Goal: Find specific page/section: Find specific page/section

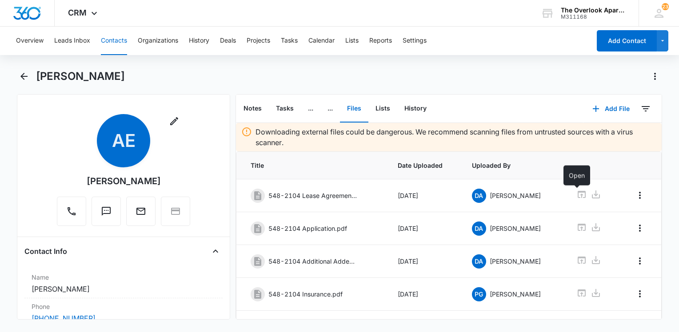
click at [116, 40] on button "Contacts" at bounding box center [114, 41] width 26 height 28
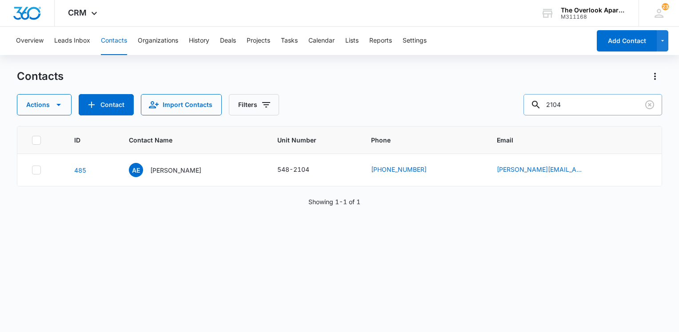
click at [622, 101] on input "2104" at bounding box center [592, 104] width 139 height 21
type input "10305"
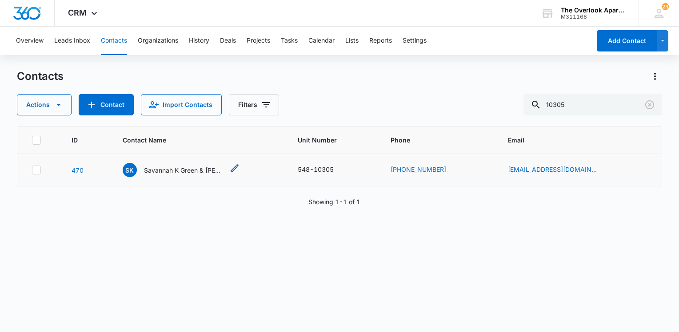
click at [217, 170] on p "Savannah K Green & [PERSON_NAME] A [PERSON_NAME]" at bounding box center [184, 170] width 80 height 9
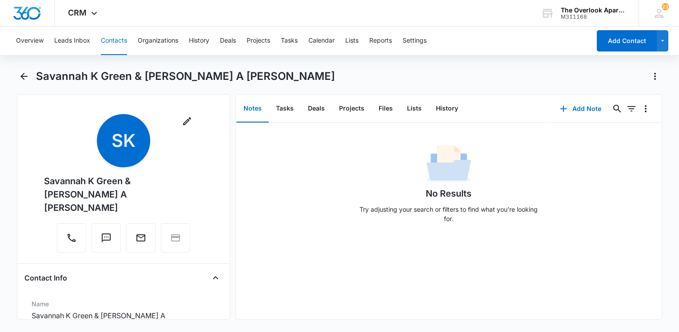
drag, startPoint x: 217, startPoint y: 170, endPoint x: 431, endPoint y: 160, distance: 214.4
click at [431, 160] on div "No Results Try adjusting your search or filters to find what you’re looking for." at bounding box center [448, 187] width 187 height 88
click at [117, 41] on button "Contacts" at bounding box center [114, 41] width 26 height 28
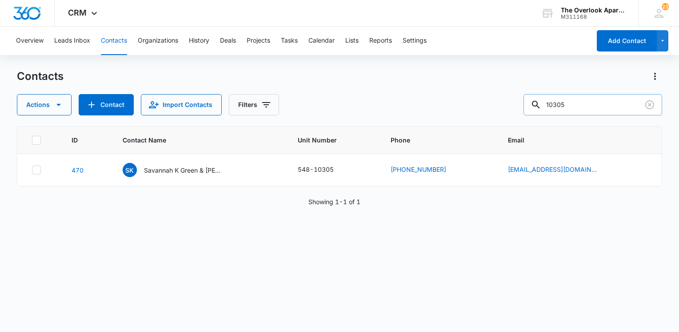
click at [585, 106] on input "10305" at bounding box center [592, 104] width 139 height 21
type input "1308"
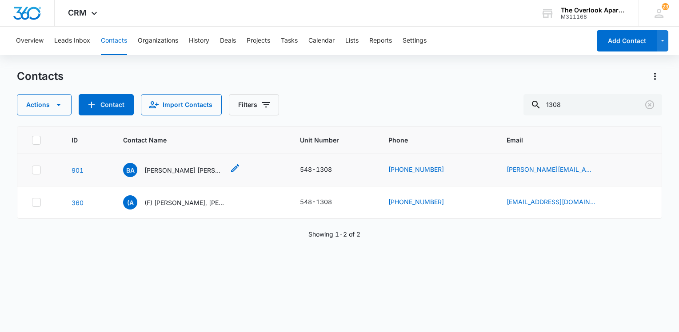
click at [179, 168] on p "[PERSON_NAME] [PERSON_NAME] & [PERSON_NAME]" at bounding box center [184, 170] width 80 height 9
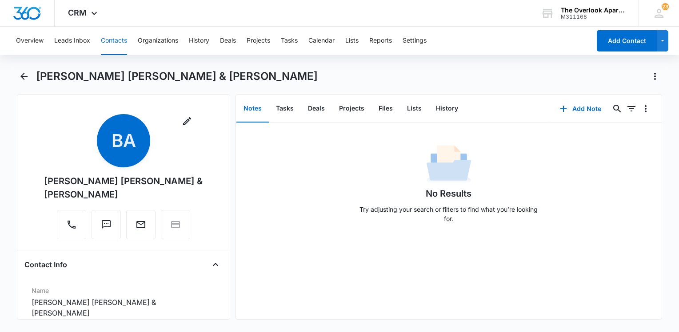
drag, startPoint x: 116, startPoint y: 195, endPoint x: 43, endPoint y: 178, distance: 75.2
click at [43, 178] on div "Remove BA [PERSON_NAME] [PERSON_NAME] & [PERSON_NAME]" at bounding box center [123, 178] width 198 height 129
drag, startPoint x: 43, startPoint y: 178, endPoint x: 71, endPoint y: 187, distance: 29.8
copy div "[PERSON_NAME] [PERSON_NAME] & [PERSON_NAME]"
click at [268, 170] on div "No Results Try adjusting your search or filters to find what you’re looking for." at bounding box center [449, 187] width 426 height 88
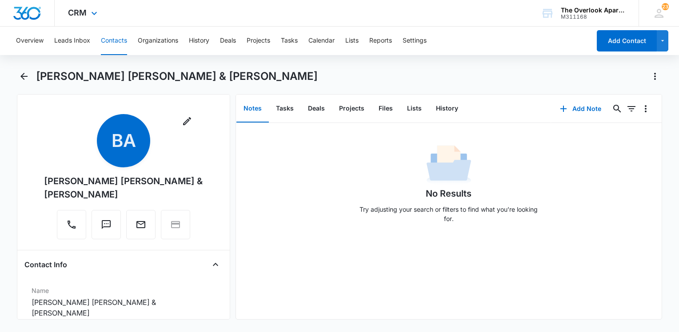
click at [207, 19] on div "CRM Apps Reputation Websites Forms CRM Email Social Content Ads Intelligence Fi…" at bounding box center [339, 13] width 679 height 27
click at [384, 68] on div "Overview Leads Inbox Contacts Organizations History Deals Projects Tasks Calend…" at bounding box center [339, 179] width 679 height 304
click at [432, 19] on div "CRM Apps Reputation Websites Forms CRM Email Social Content Ads Intelligence Fi…" at bounding box center [339, 13] width 679 height 27
click at [479, 203] on div "No Results Try adjusting your search or filters to find what you’re looking for." at bounding box center [448, 187] width 187 height 88
click at [439, 332] on html "CRM Apps Reputation Websites Forms CRM Email Social Content Ads Intelligence Fi…" at bounding box center [339, 166] width 679 height 332
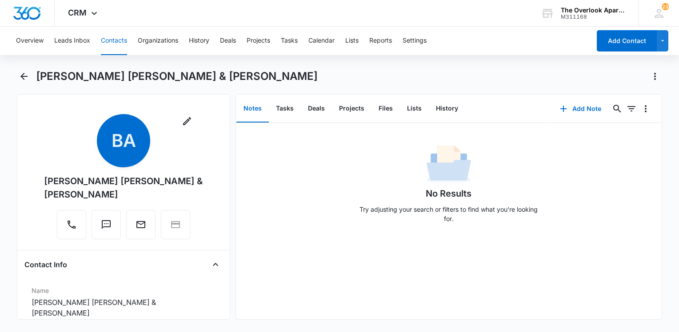
drag, startPoint x: 322, startPoint y: 204, endPoint x: 325, endPoint y: 199, distance: 6.4
click at [324, 200] on div "No Results Try adjusting your search or filters to find what you’re looking for." at bounding box center [449, 187] width 426 height 88
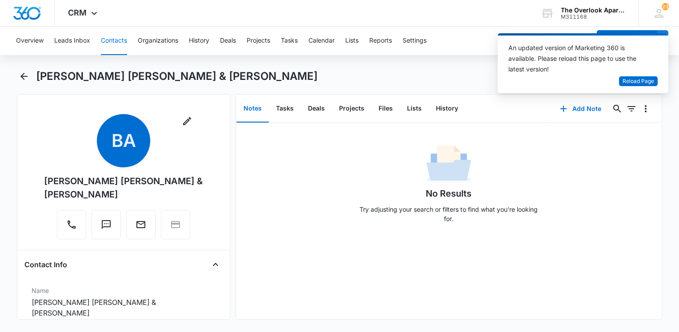
click at [629, 124] on div "No Results Try adjusting your search or filters to find what you’re looking for." at bounding box center [449, 177] width 426 height 108
click at [635, 78] on span "Reload Page" at bounding box center [639, 81] width 32 height 8
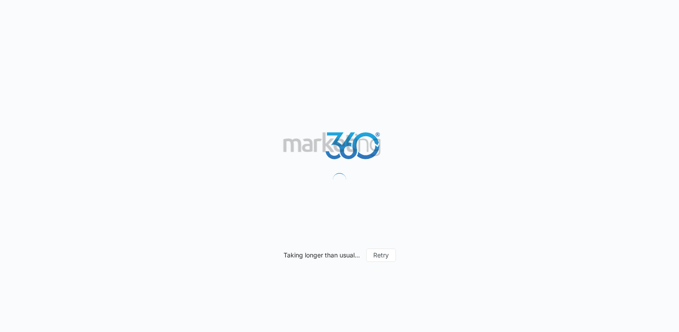
click at [418, 116] on div "Taking longer than usual... Retry" at bounding box center [339, 166] width 679 height 332
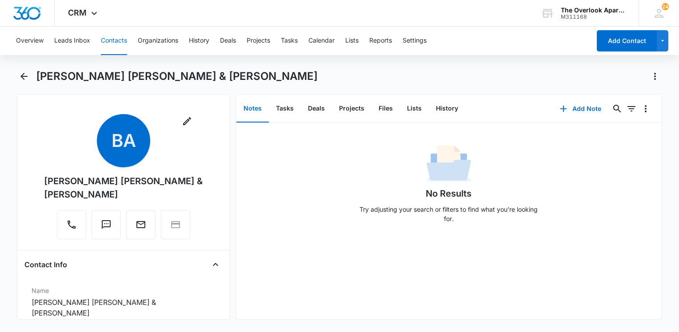
click at [355, 176] on div "No Results Try adjusting your search or filters to find what you’re looking for." at bounding box center [448, 187] width 187 height 88
click at [104, 40] on button "Contacts" at bounding box center [114, 41] width 26 height 28
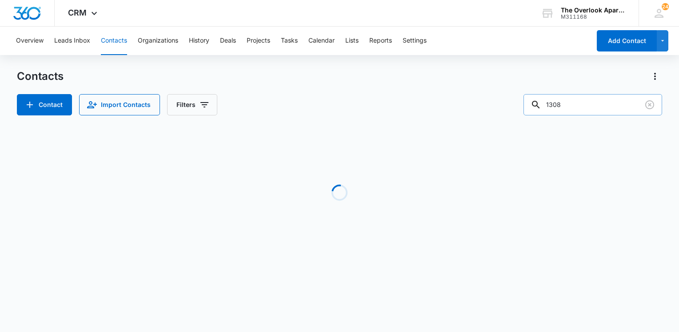
click at [600, 104] on input "1308" at bounding box center [592, 104] width 139 height 21
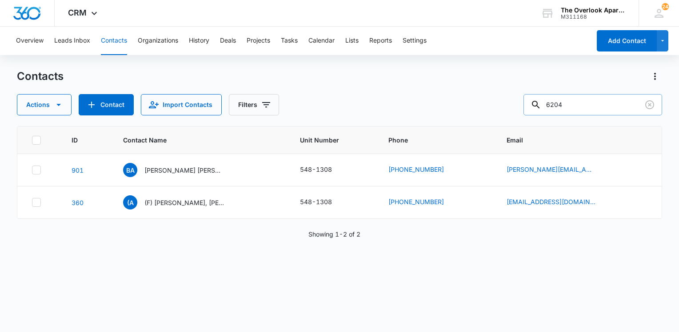
type input "6204"
